Goal: Information Seeking & Learning: Learn about a topic

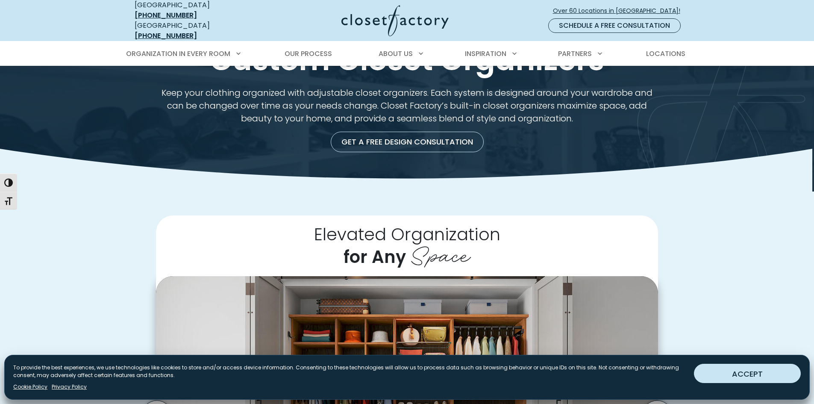
click at [744, 377] on button "ACCEPT" at bounding box center [747, 373] width 107 height 19
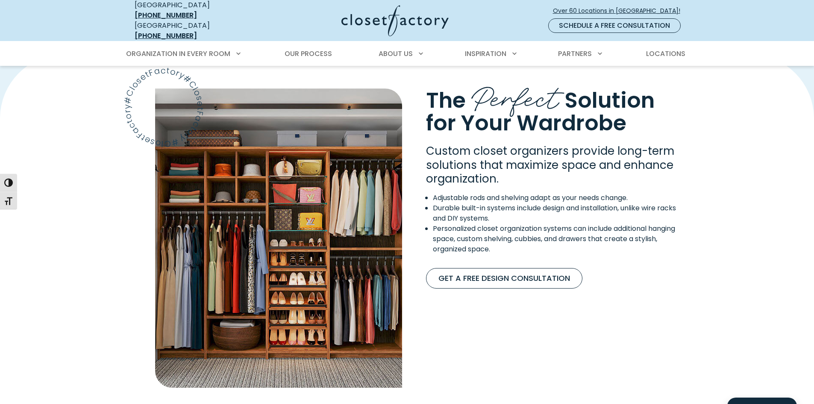
scroll to position [683, 0]
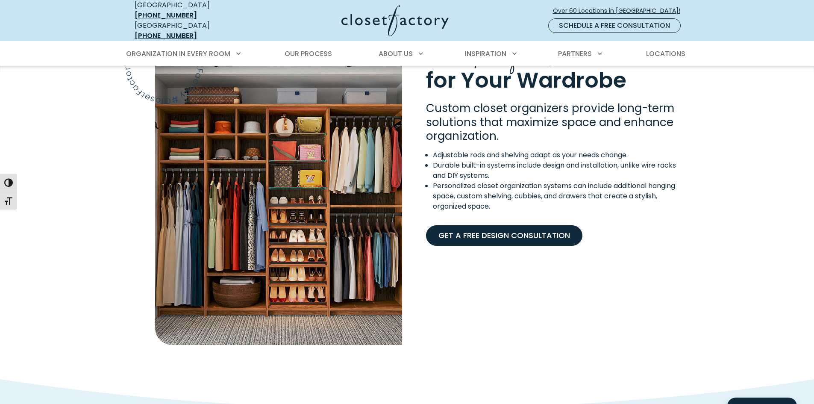
click at [481, 231] on link "Get A Free Design Consultation" at bounding box center [504, 235] width 156 height 21
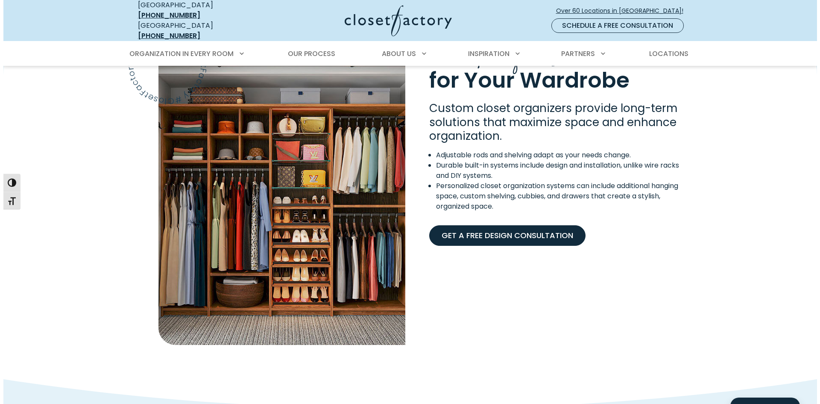
scroll to position [684, 0]
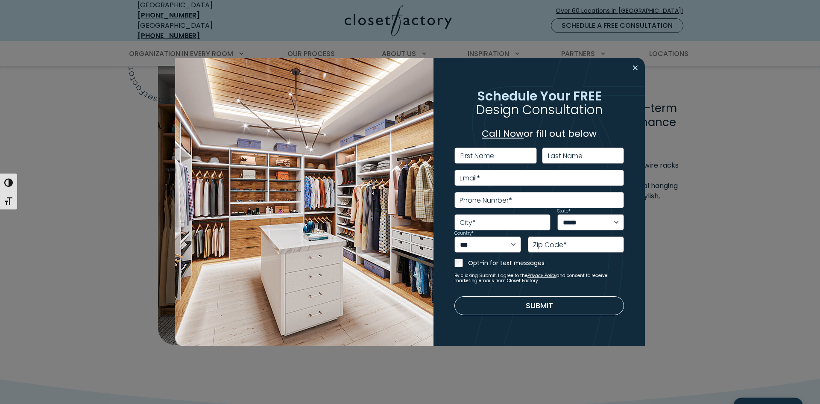
click at [630, 68] on button "Close modal" at bounding box center [635, 68] width 12 height 14
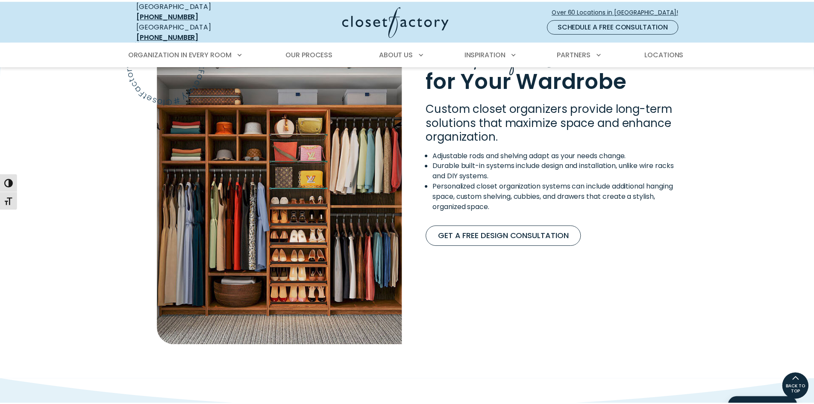
scroll to position [683, 0]
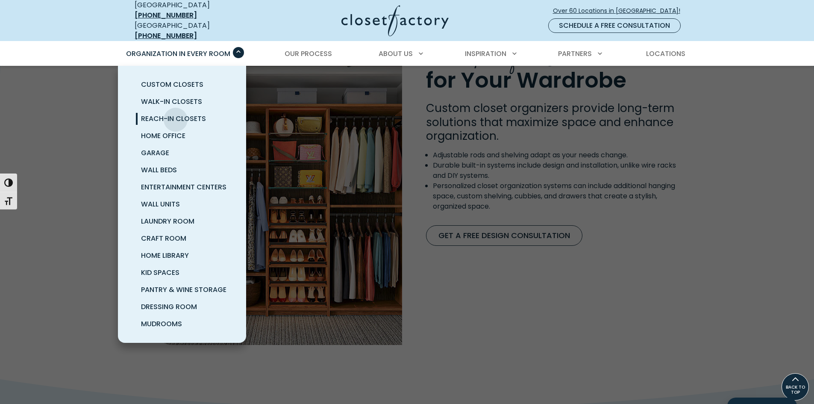
click at [176, 114] on span "Reach-In Closets" at bounding box center [173, 119] width 65 height 10
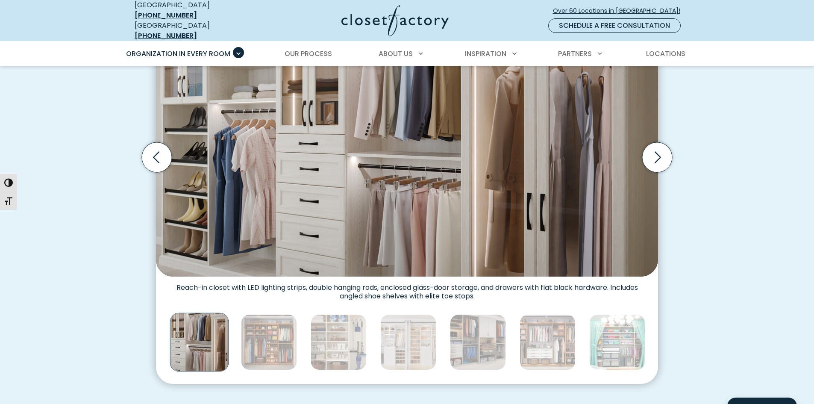
scroll to position [342, 0]
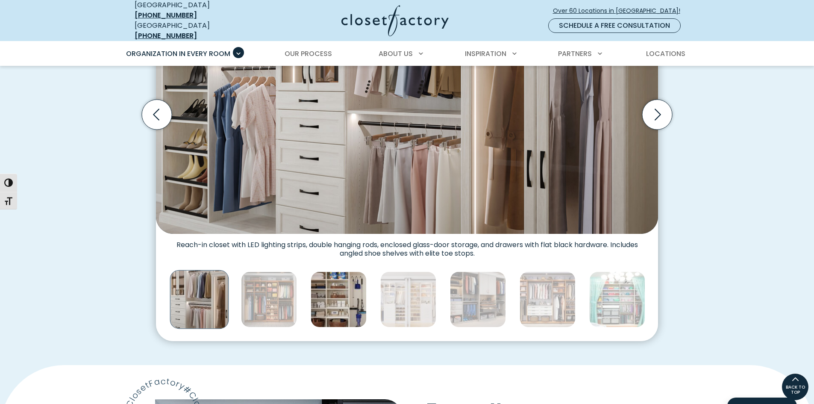
click at [340, 300] on img "Thumbnail Gallery" at bounding box center [339, 299] width 56 height 56
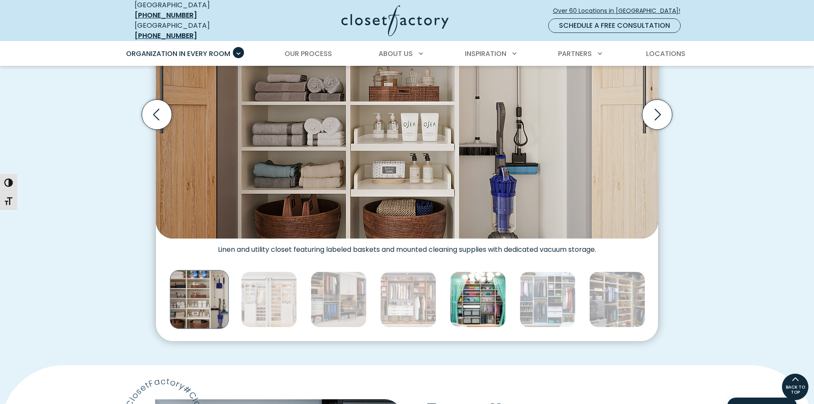
click at [487, 314] on img "Thumbnail Gallery" at bounding box center [478, 299] width 56 height 56
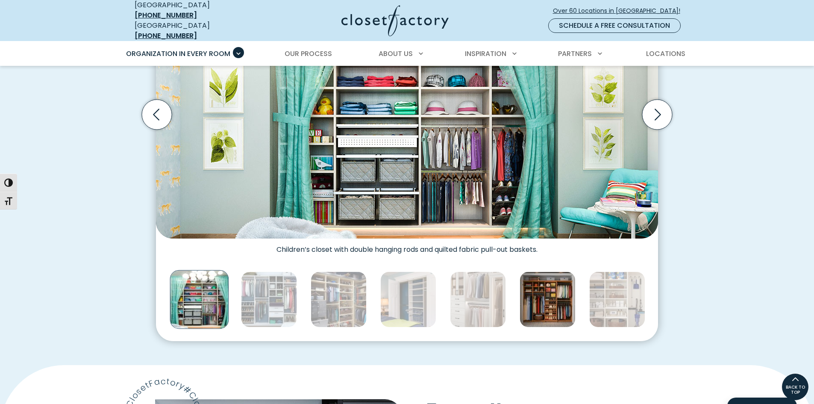
click at [545, 311] on img "Thumbnail Gallery" at bounding box center [547, 299] width 56 height 56
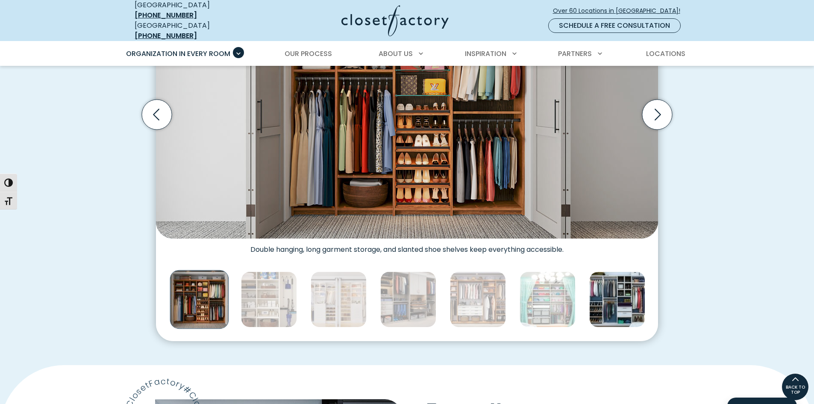
click at [612, 300] on img "Thumbnail Gallery" at bounding box center [617, 299] width 56 height 56
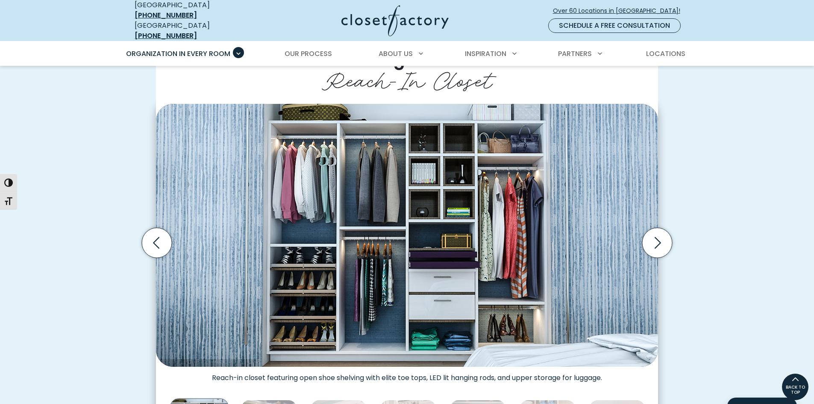
scroll to position [256, 0]
